Goal: Navigation & Orientation: Go to known website

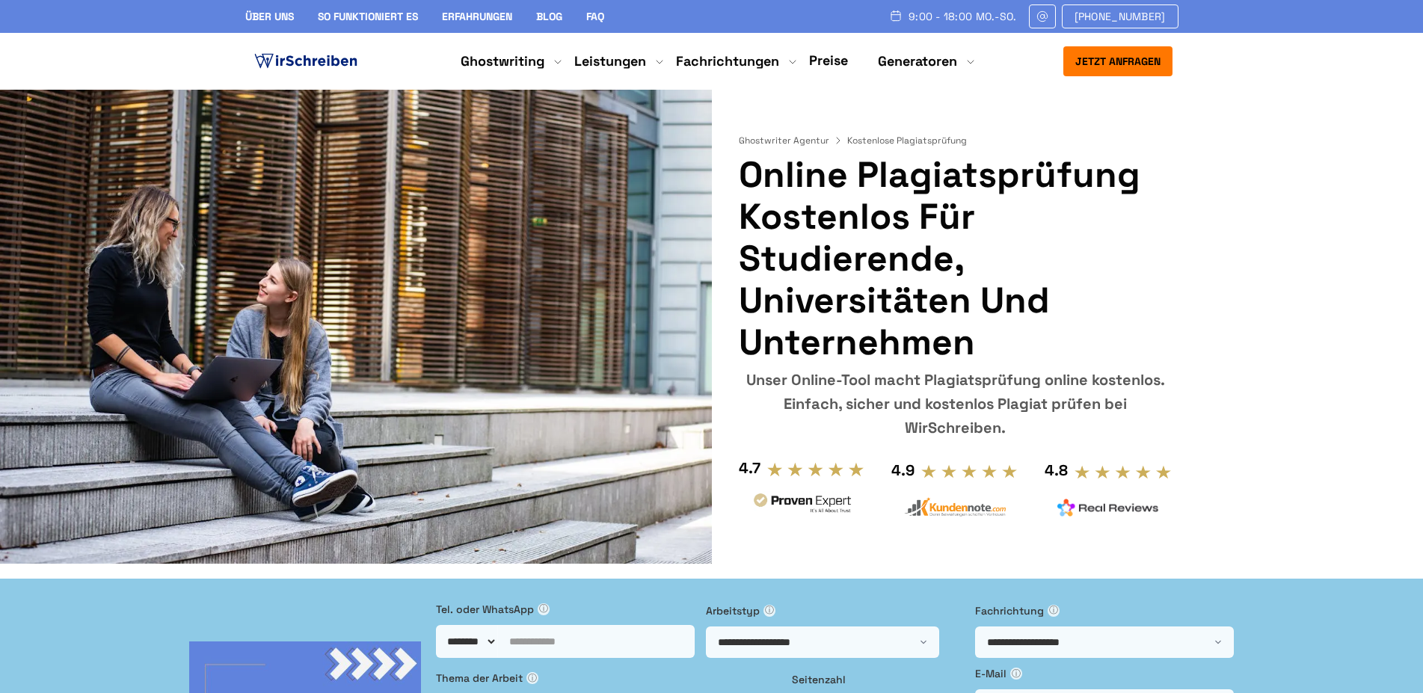
click at [828, 58] on link "Preise" at bounding box center [828, 60] width 39 height 17
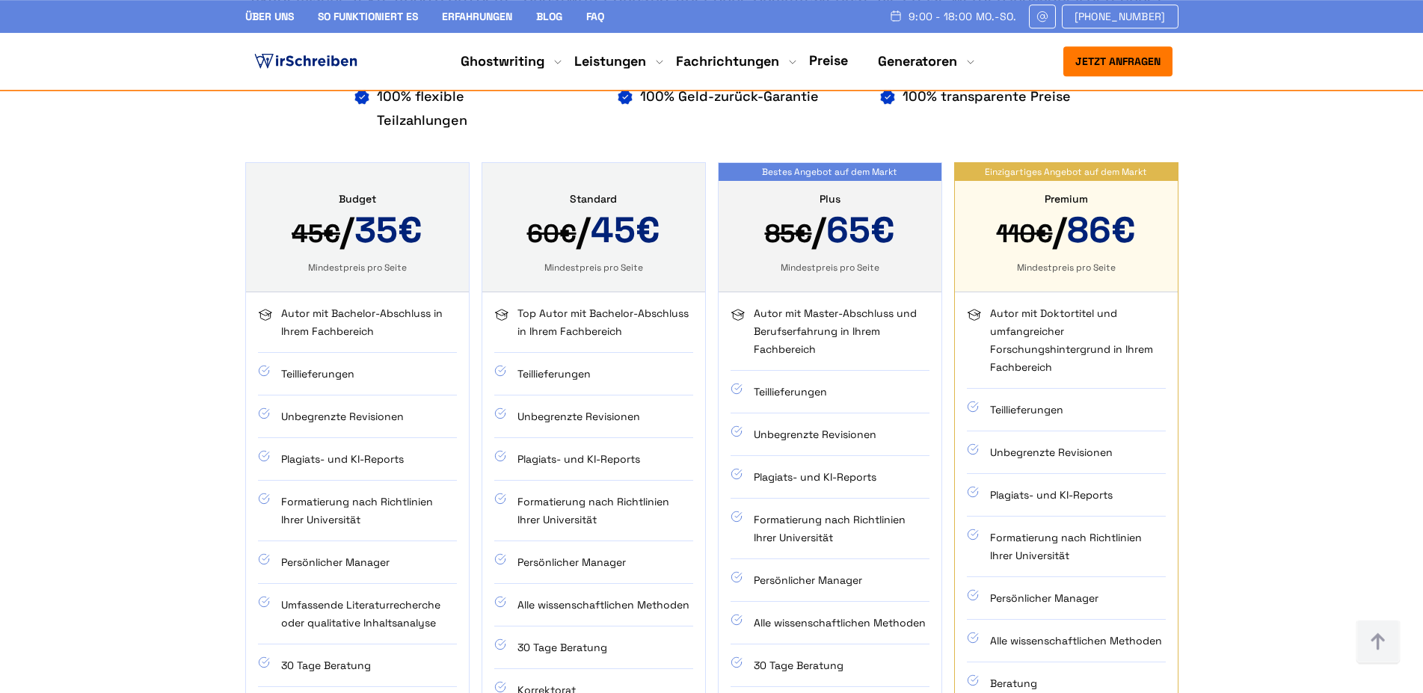
scroll to position [992, 0]
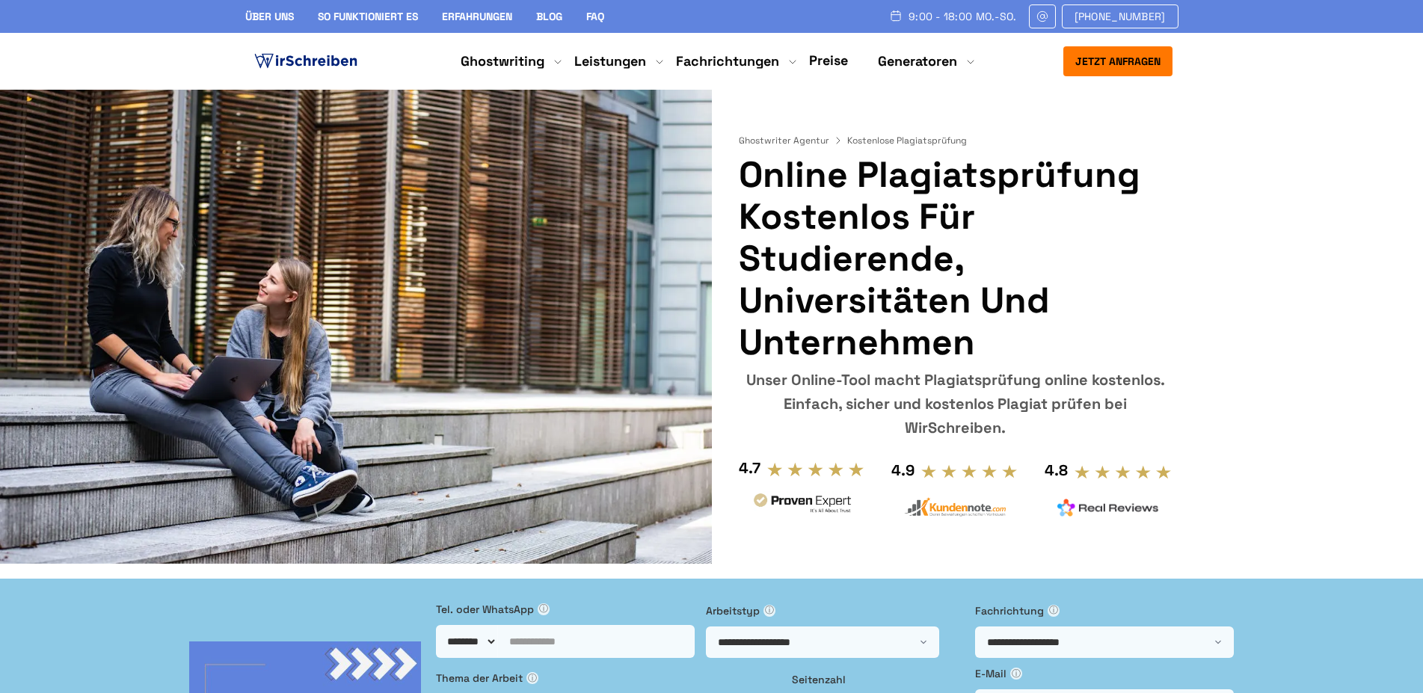
click at [282, 61] on img at bounding box center [305, 61] width 109 height 22
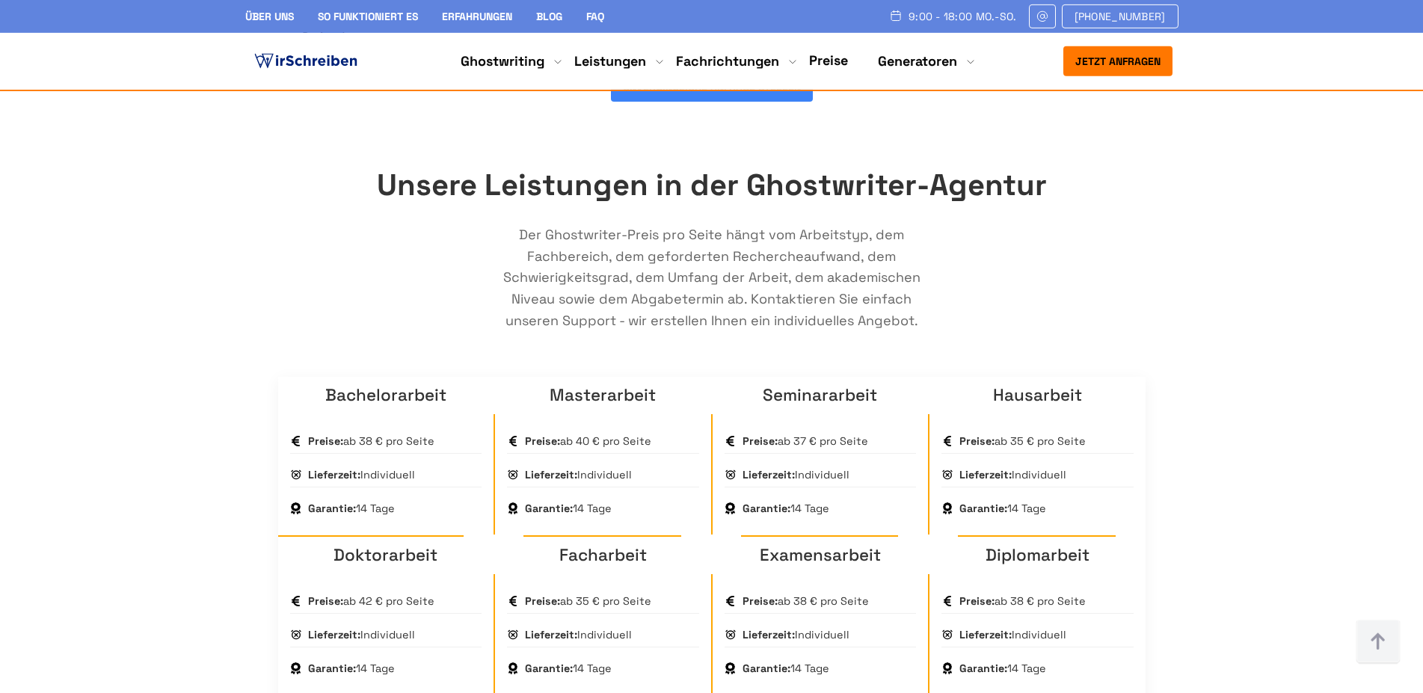
scroll to position [915, 0]
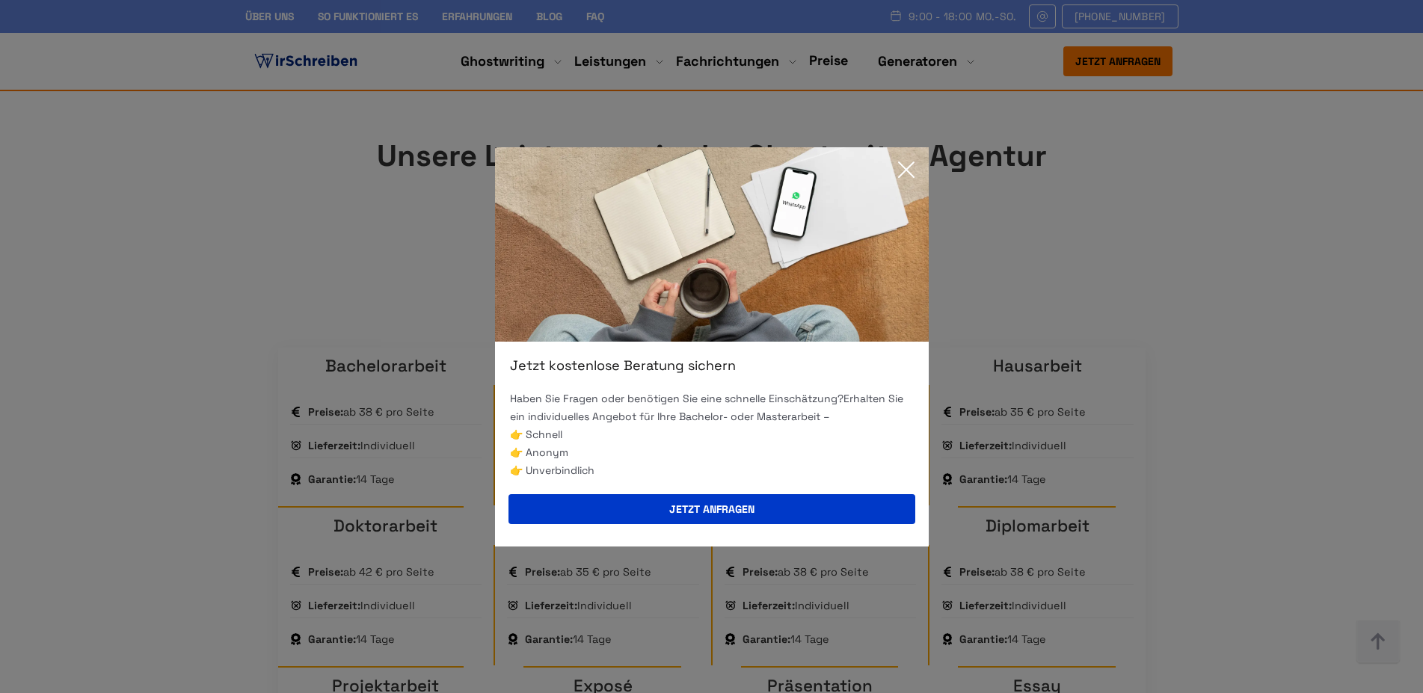
click at [905, 168] on icon at bounding box center [906, 169] width 15 height 15
